Goal: Transaction & Acquisition: Book appointment/travel/reservation

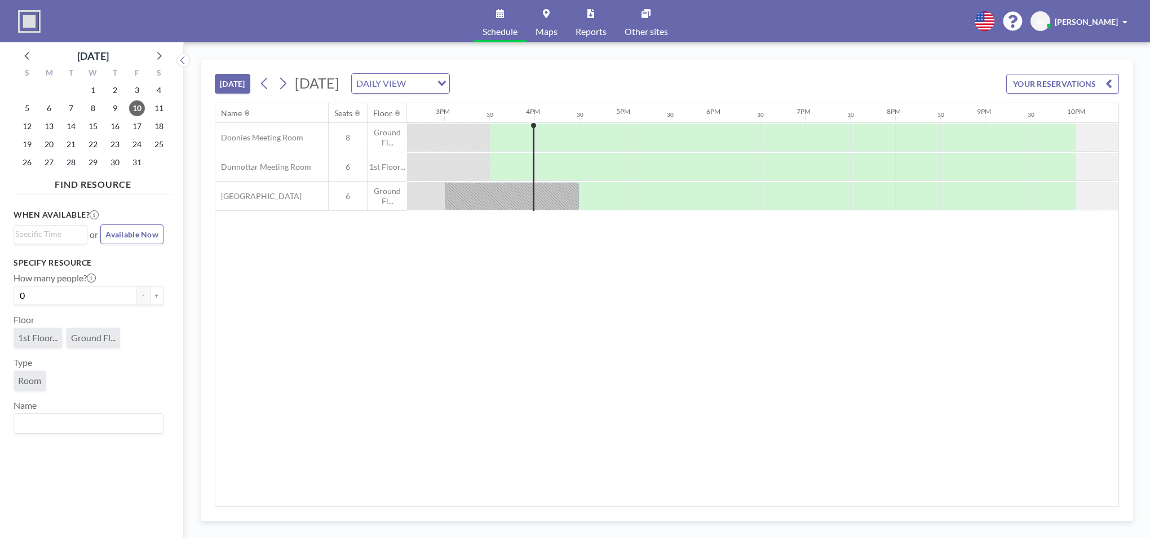
scroll to position [0, 1353]
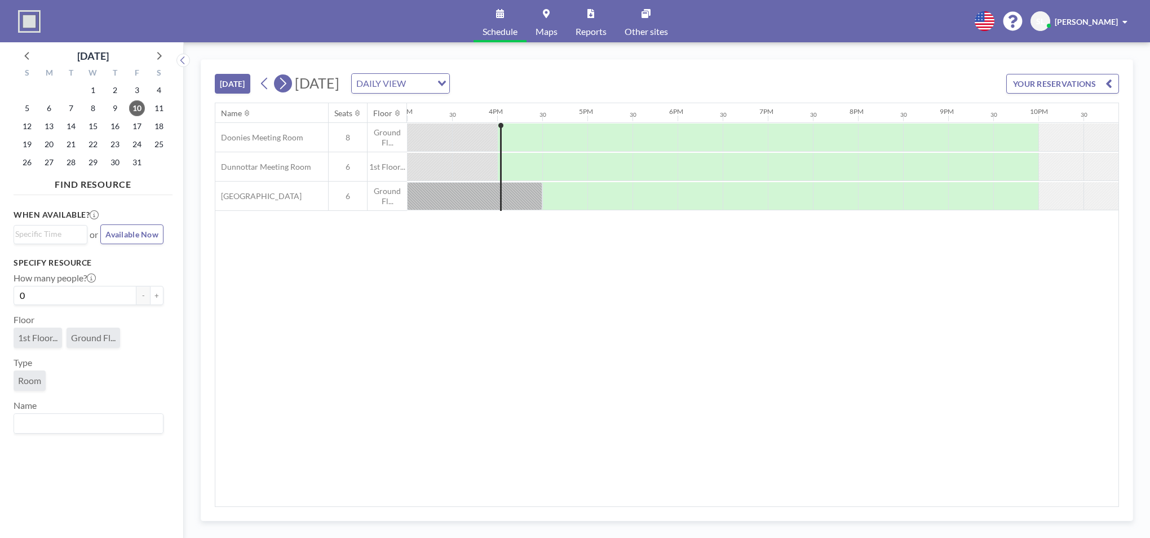
click at [284, 82] on icon at bounding box center [282, 83] width 11 height 17
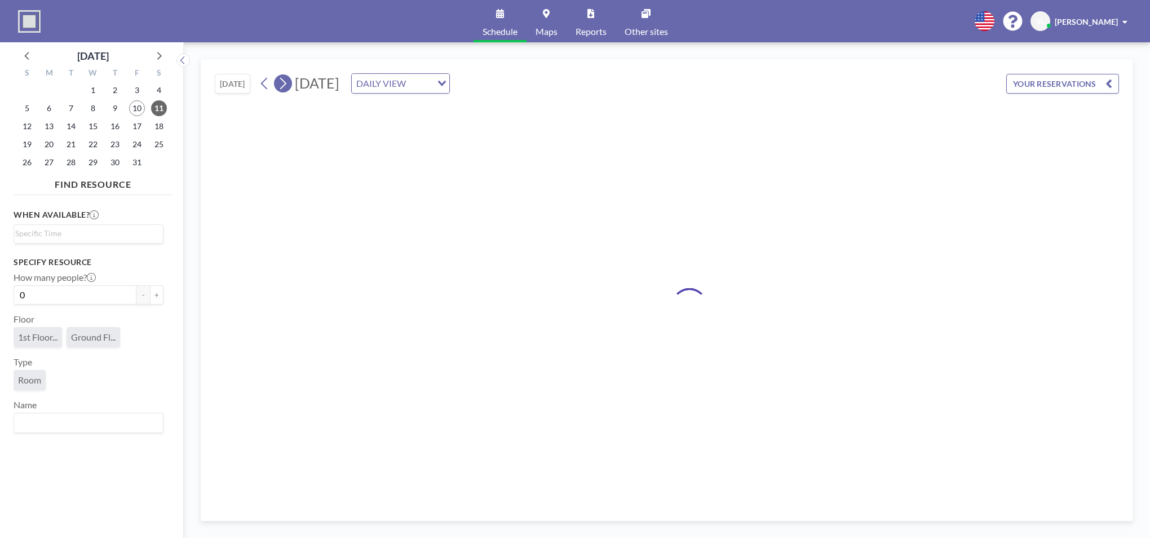
click at [284, 82] on icon at bounding box center [282, 83] width 11 height 17
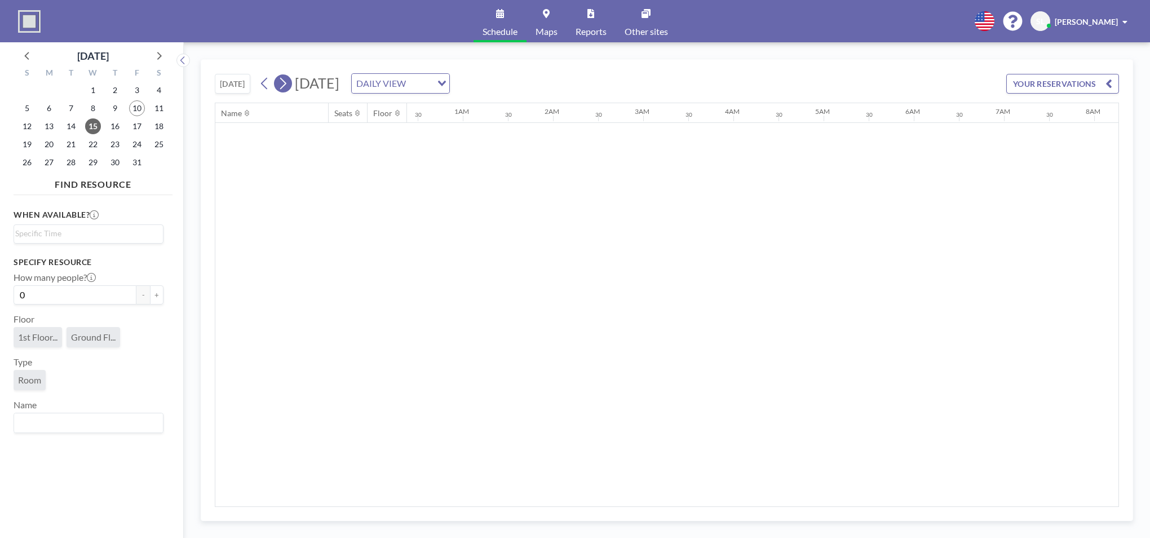
click at [284, 82] on icon at bounding box center [282, 83] width 11 height 17
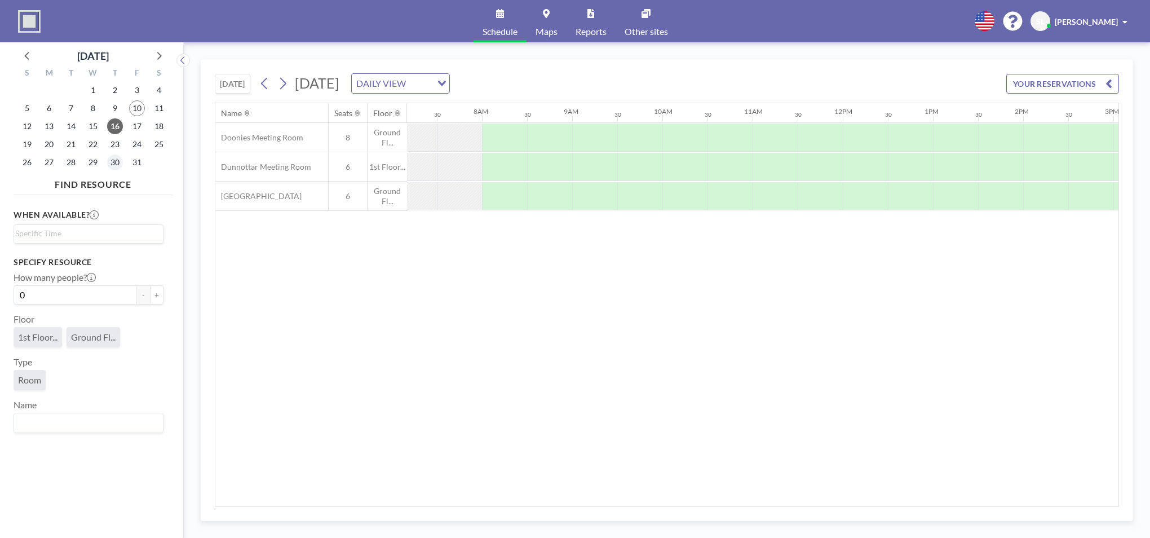
scroll to position [0, 676]
click at [94, 163] on span "29" at bounding box center [93, 162] width 16 height 16
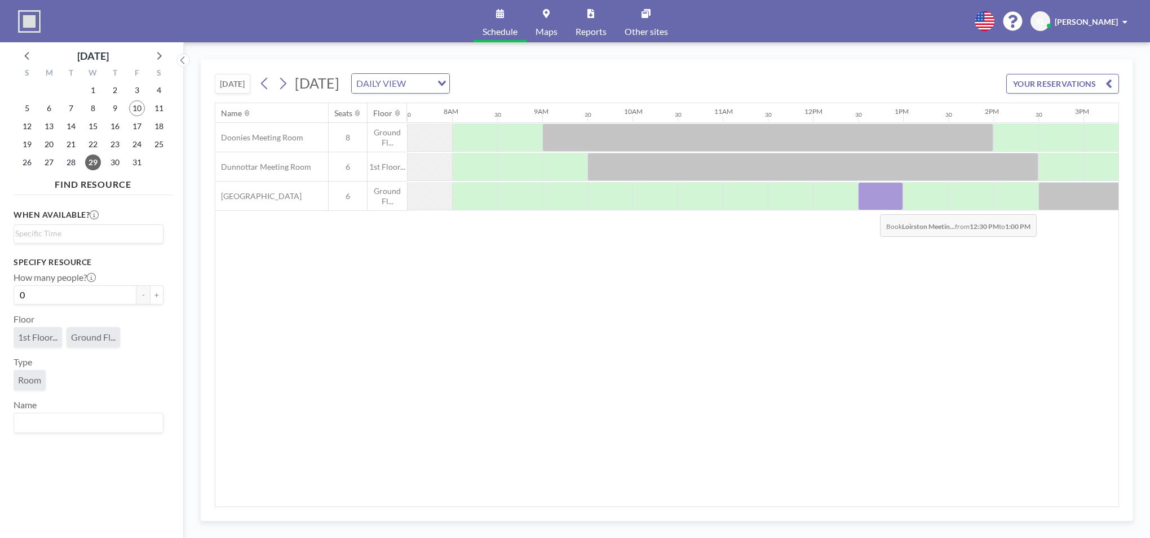
click at [871, 206] on div at bounding box center [880, 196] width 45 height 28
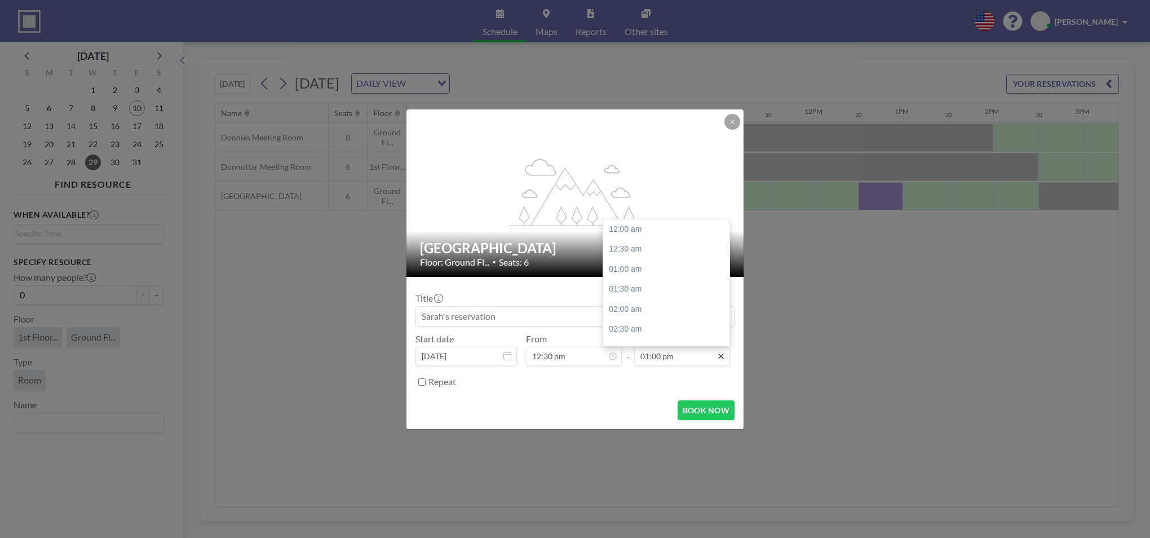
scroll to position [521, 0]
click at [645, 293] on div "02:30 pm" at bounding box center [669, 290] width 132 height 20
type input "02:30 pm"
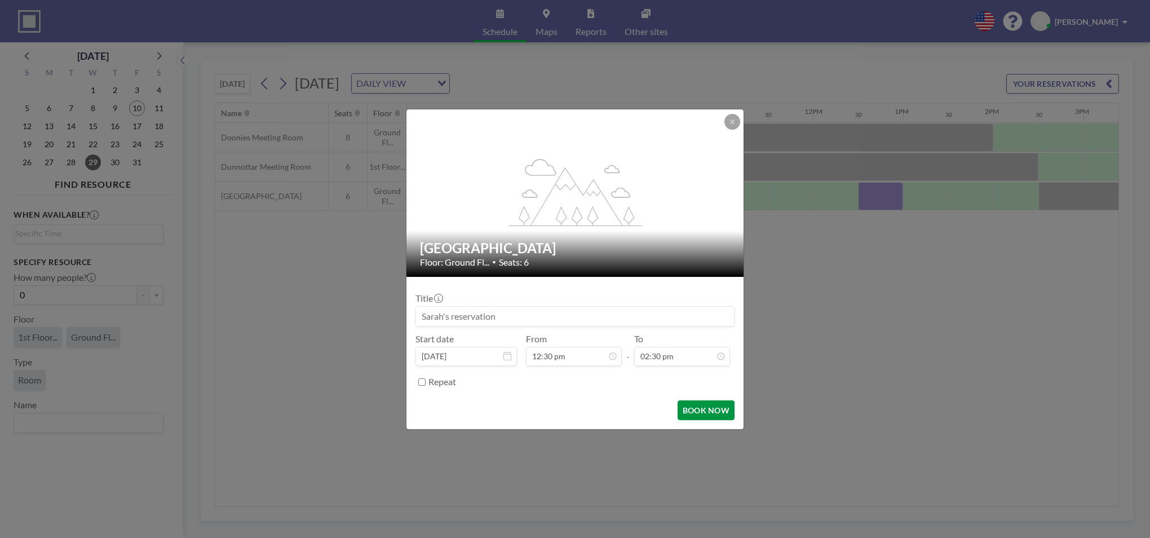
click at [706, 410] on button "BOOK NOW" at bounding box center [706, 410] width 57 height 20
